Goal: Information Seeking & Learning: Compare options

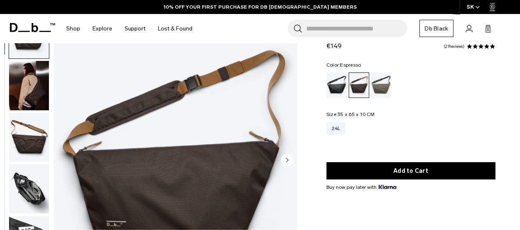
click at [23, 82] on img "button" at bounding box center [29, 85] width 40 height 49
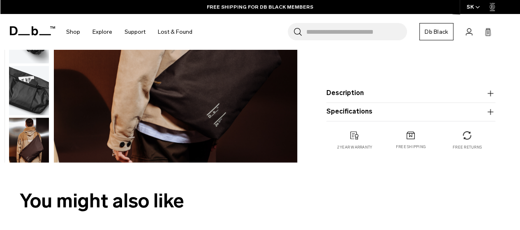
click at [31, 146] on img "button" at bounding box center [29, 142] width 40 height 49
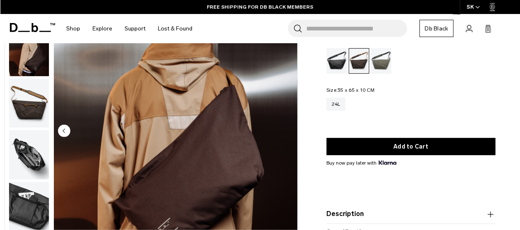
scroll to position [140, 0]
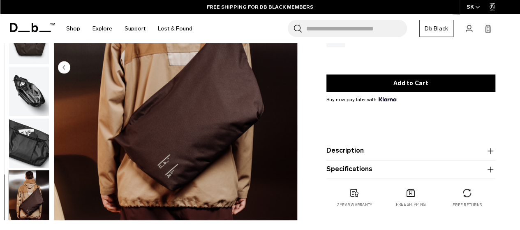
scroll to position [133, 0]
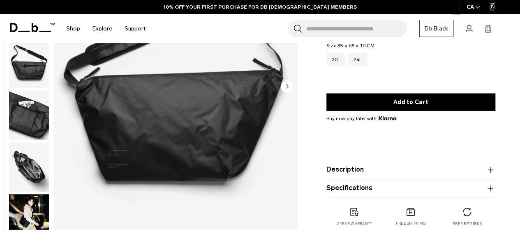
scroll to position [124, 0]
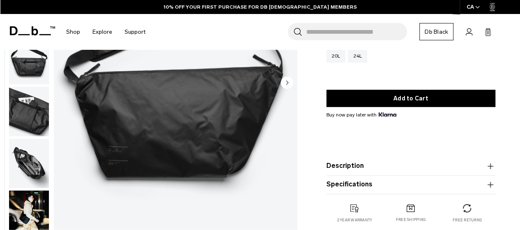
click at [282, 83] on circle "Next slide" at bounding box center [287, 82] width 12 height 12
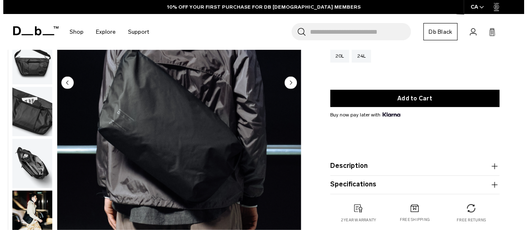
scroll to position [5, 0]
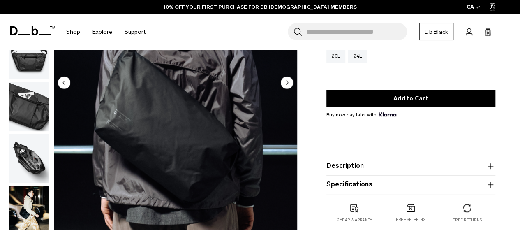
click at [282, 83] on circle "Next slide" at bounding box center [287, 82] width 12 height 12
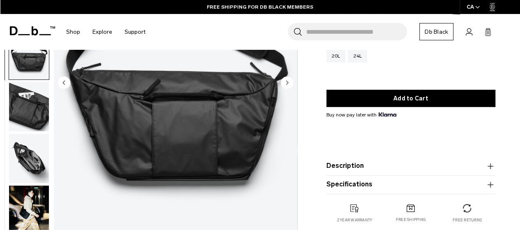
click at [282, 83] on circle "Next slide" at bounding box center [287, 82] width 12 height 12
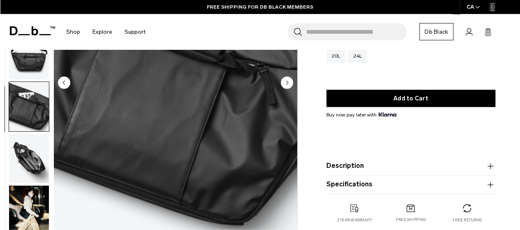
click at [282, 83] on circle "Next slide" at bounding box center [287, 82] width 12 height 12
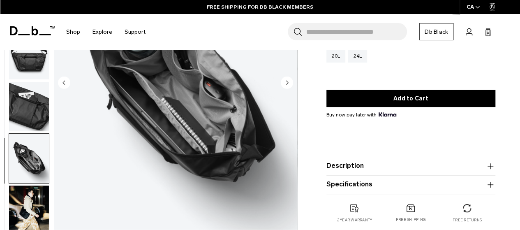
click at [282, 83] on circle "Next slide" at bounding box center [287, 82] width 12 height 12
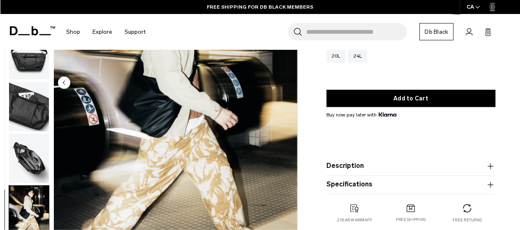
click at [282, 83] on img "6 / 6" at bounding box center [176, 83] width 244 height 304
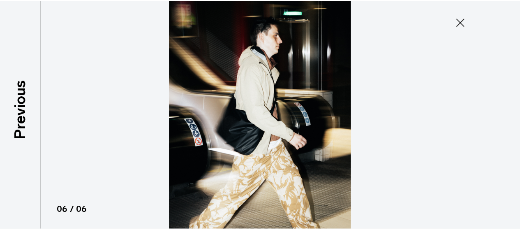
scroll to position [1, 0]
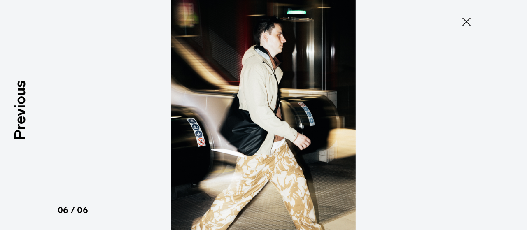
click at [464, 26] on icon at bounding box center [466, 21] width 13 height 13
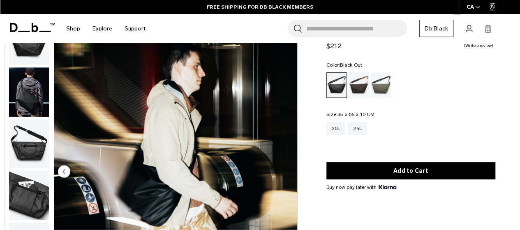
scroll to position [33, 0]
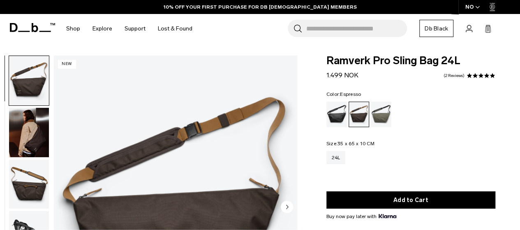
click at [474, 7] on div "NO" at bounding box center [473, 7] width 29 height 14
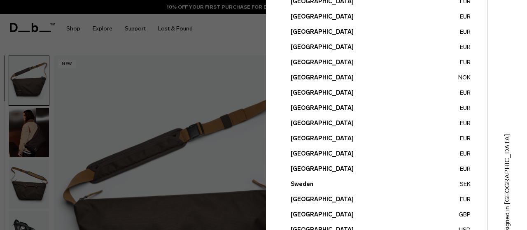
scroll to position [374, 0]
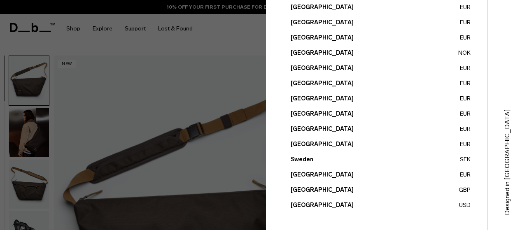
click at [306, 116] on button "Slovakia EUR" at bounding box center [380, 113] width 180 height 9
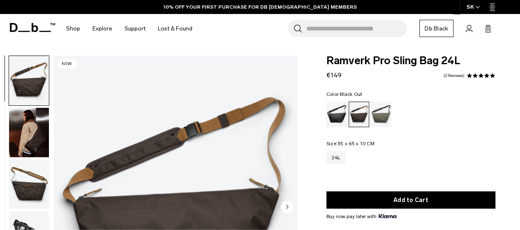
click at [330, 114] on div "Black Out" at bounding box center [337, 115] width 21 height 26
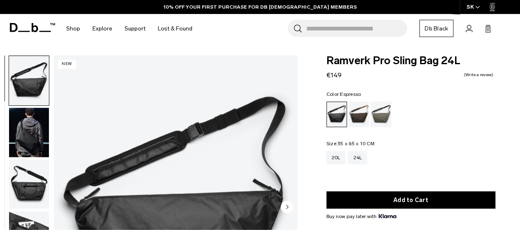
click at [355, 116] on div "Espresso" at bounding box center [359, 115] width 21 height 26
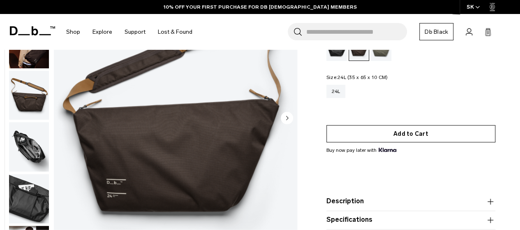
scroll to position [84, 0]
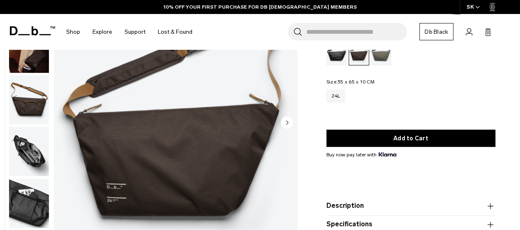
click at [288, 123] on circle "Next slide" at bounding box center [287, 122] width 12 height 12
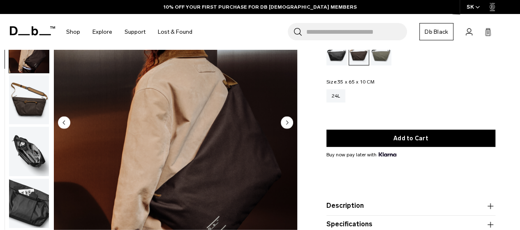
scroll to position [5, 0]
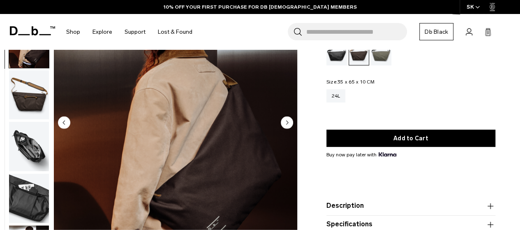
click at [288, 123] on circle "Next slide" at bounding box center [287, 122] width 12 height 12
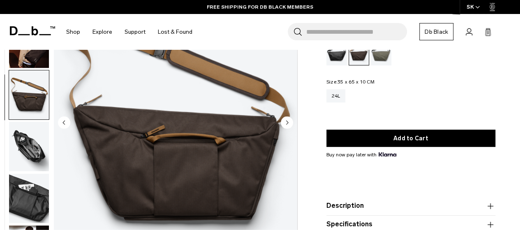
click at [66, 119] on circle "Previous slide" at bounding box center [64, 122] width 12 height 12
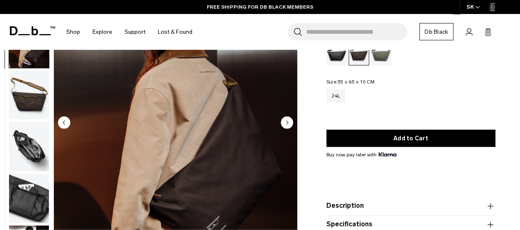
click at [284, 123] on circle "Next slide" at bounding box center [287, 122] width 12 height 12
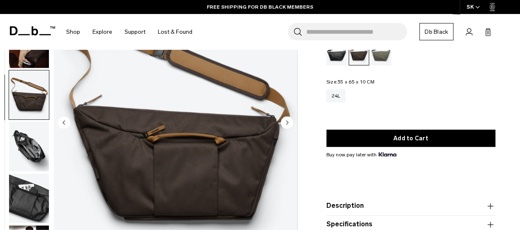
click at [284, 123] on circle "Next slide" at bounding box center [287, 122] width 12 height 12
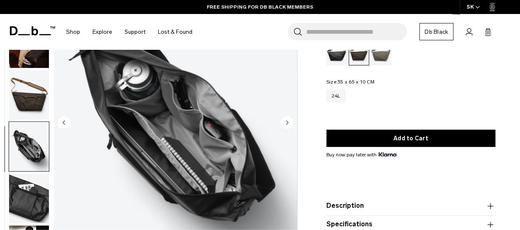
click at [284, 123] on circle "Next slide" at bounding box center [287, 122] width 12 height 12
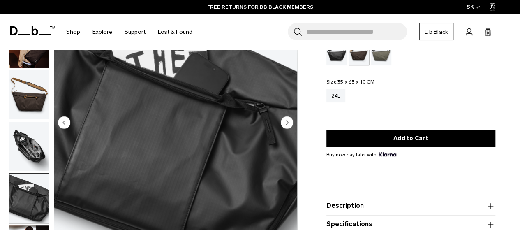
click at [284, 123] on circle "Next slide" at bounding box center [287, 122] width 12 height 12
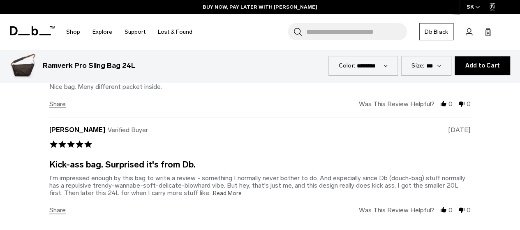
scroll to position [2003, 0]
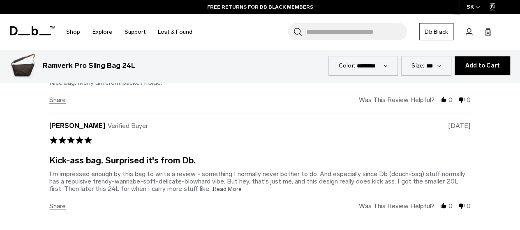
click at [211, 186] on span "...Read More" at bounding box center [225, 189] width 33 height 7
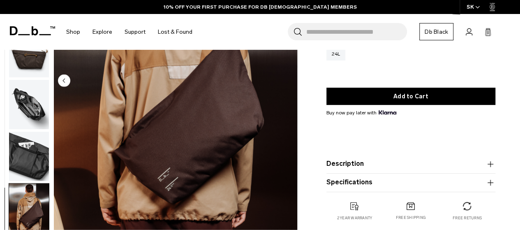
scroll to position [124, 0]
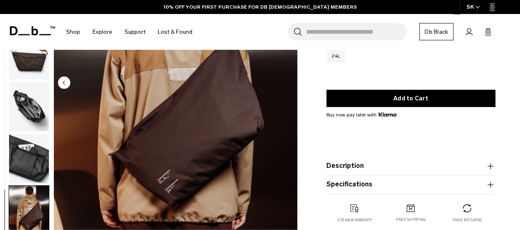
click at [66, 84] on circle "Previous slide" at bounding box center [64, 82] width 12 height 12
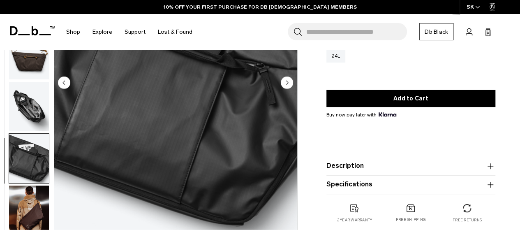
click at [66, 84] on circle "Previous slide" at bounding box center [64, 82] width 12 height 12
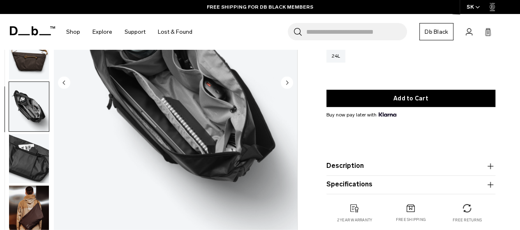
click at [66, 84] on circle "Previous slide" at bounding box center [64, 82] width 12 height 12
